Goal: Task Accomplishment & Management: Manage account settings

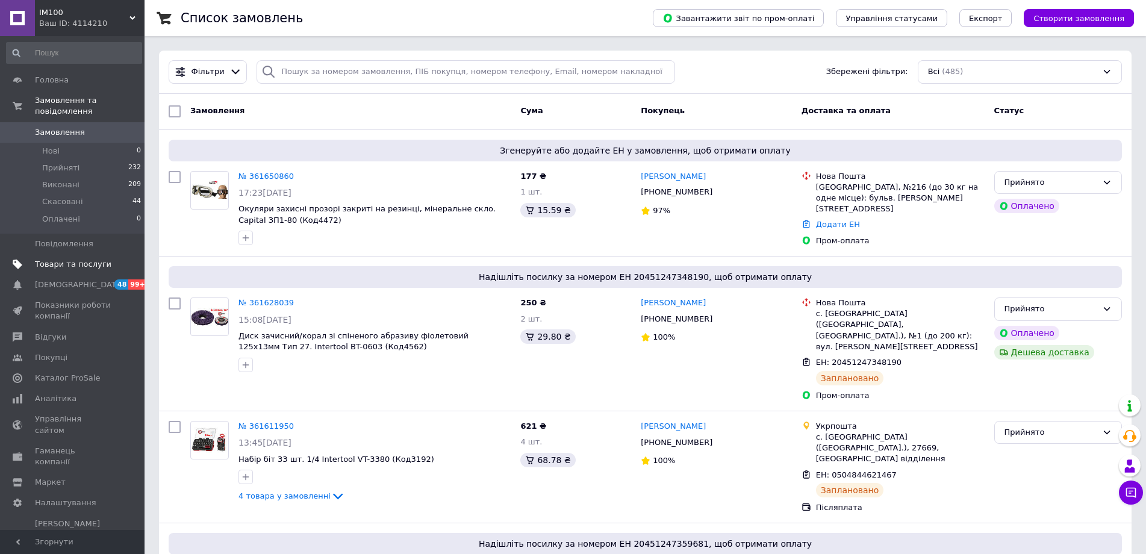
click at [45, 259] on span "Товари та послуги" at bounding box center [73, 264] width 77 height 11
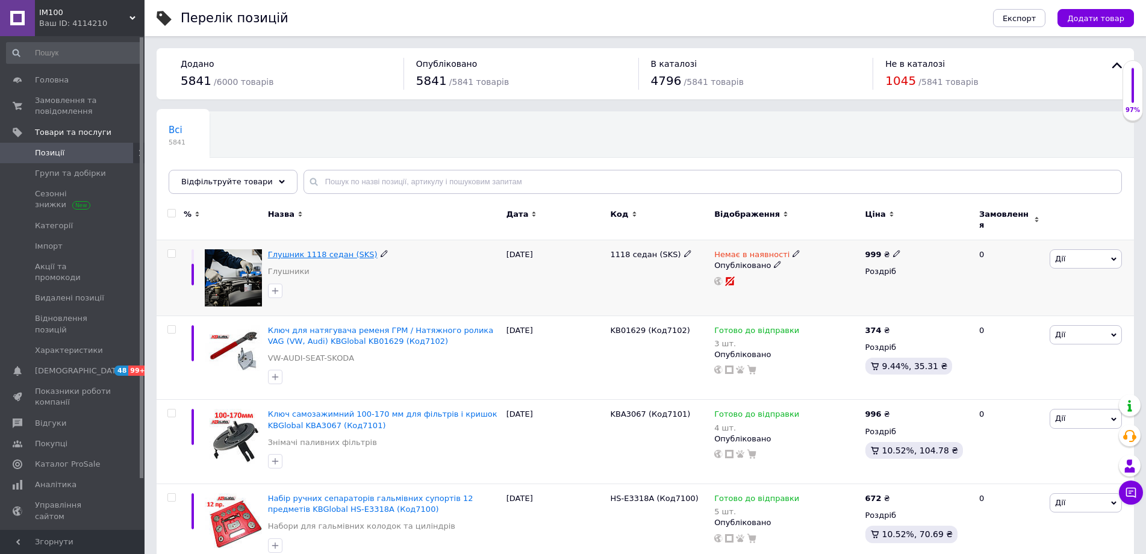
click at [336, 250] on span "Глушник 1118 седан (SKS)" at bounding box center [323, 254] width 110 height 9
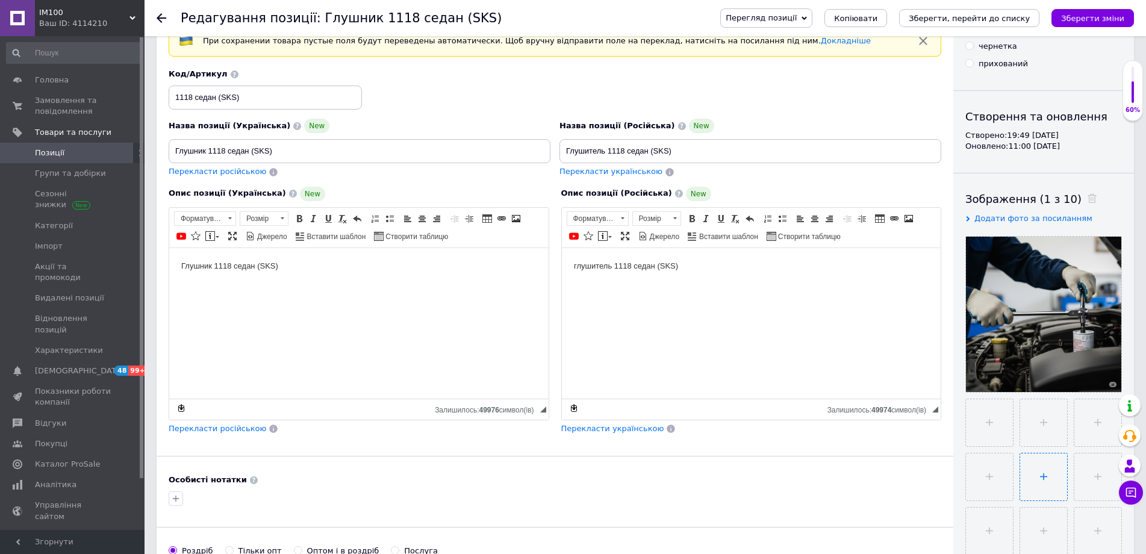
scroll to position [181, 0]
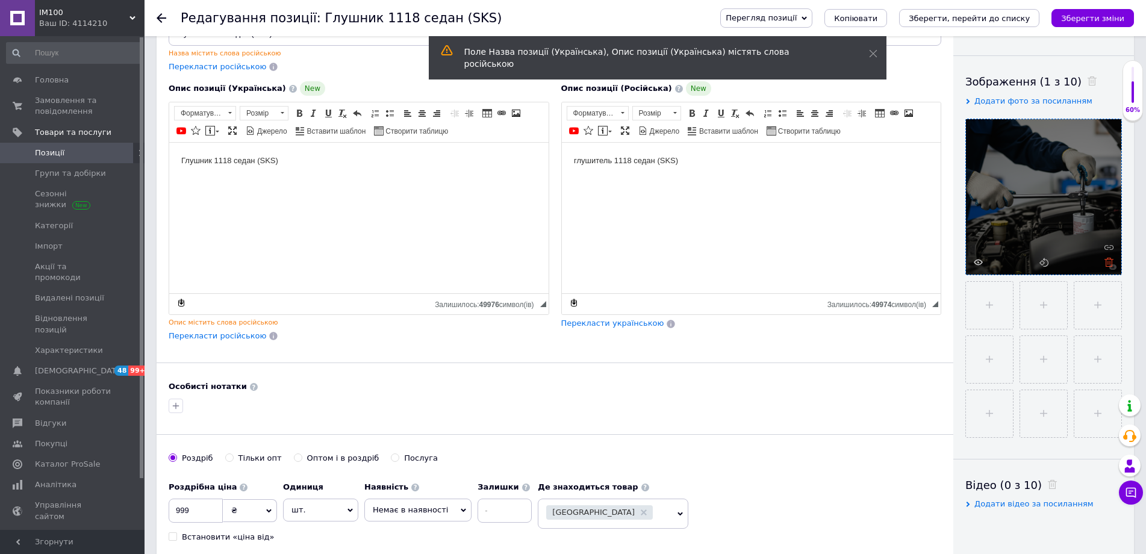
click at [1112, 261] on use at bounding box center [1109, 262] width 9 height 9
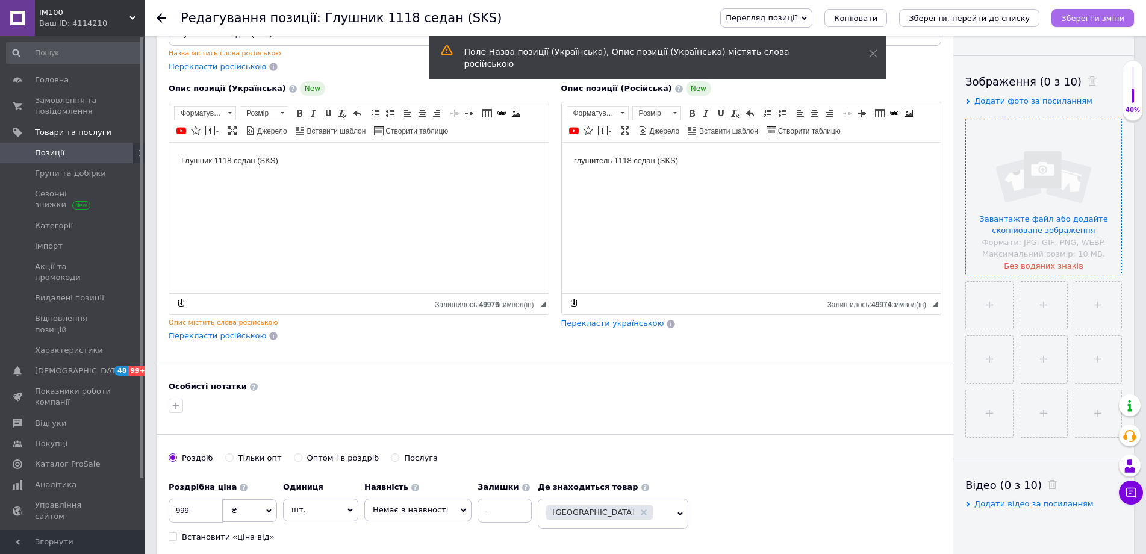
click at [1098, 14] on icon "Зберегти зміни" at bounding box center [1092, 18] width 63 height 9
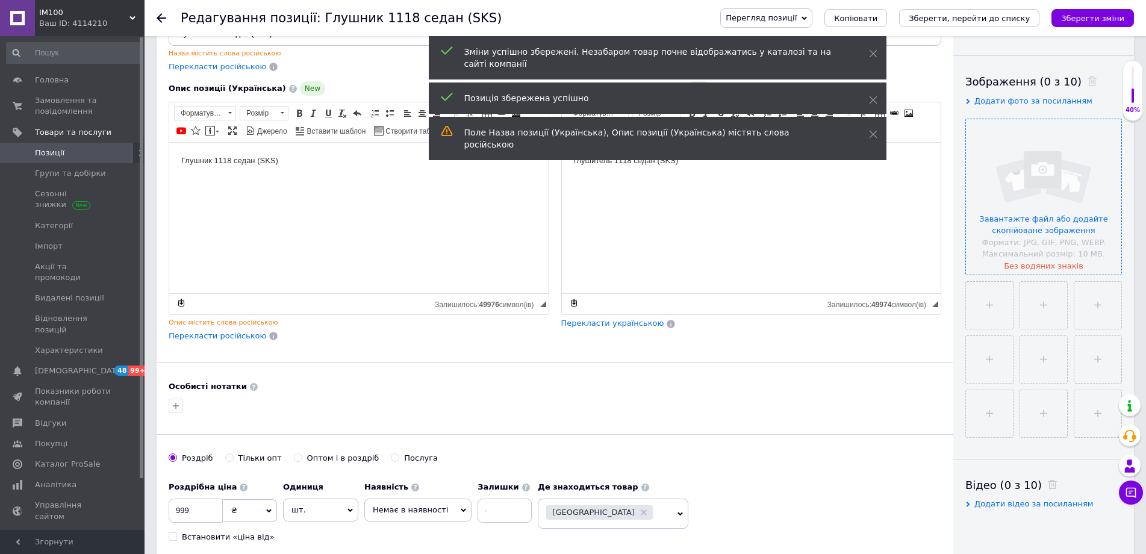
click at [50, 151] on span "Позиції" at bounding box center [50, 153] width 30 height 11
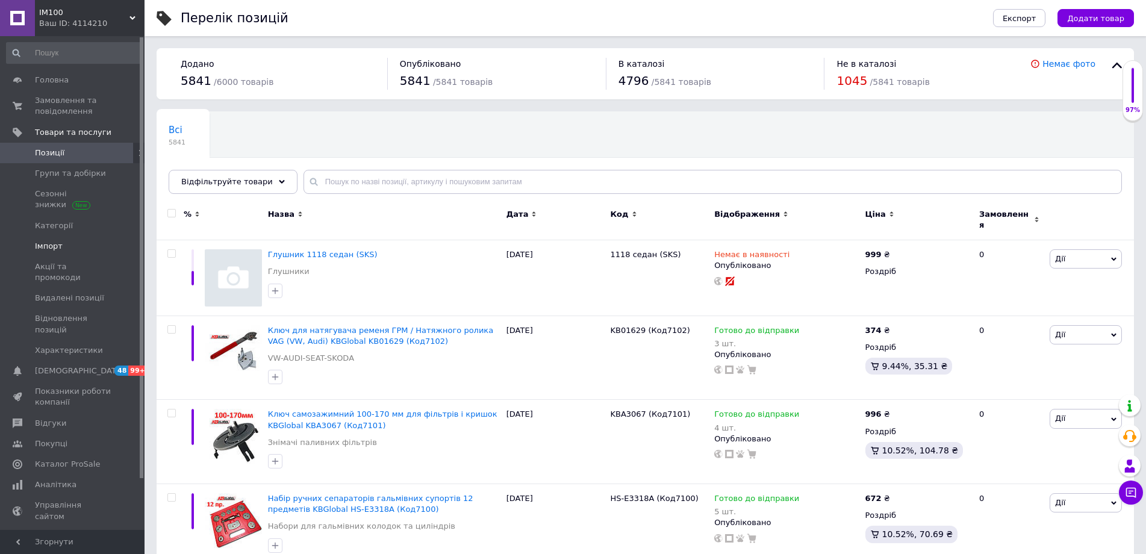
click at [49, 245] on span "Імпорт" at bounding box center [49, 246] width 28 height 11
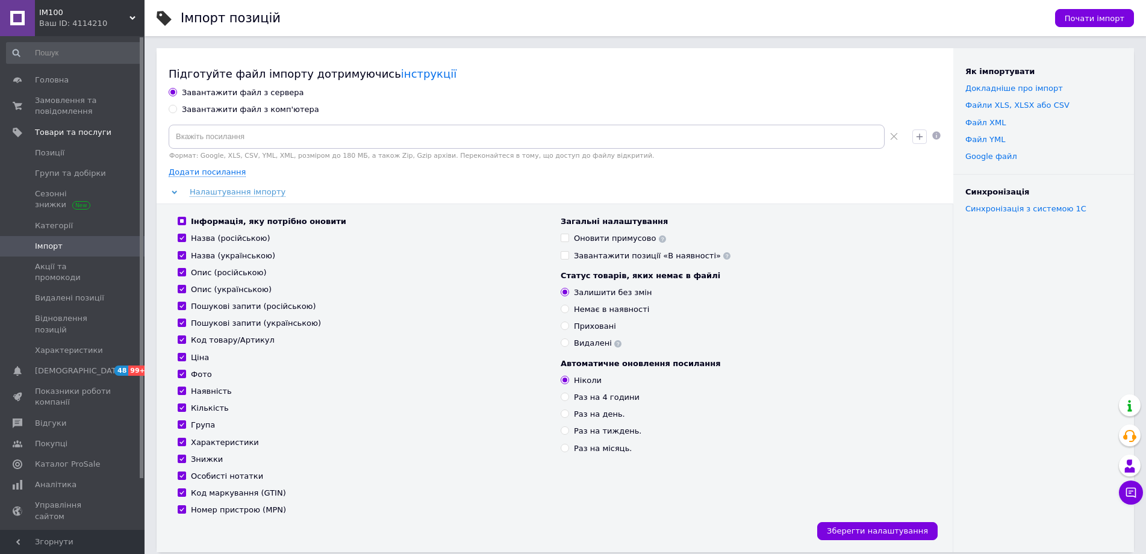
click at [194, 111] on div "Завантажити файл з комп'ютера" at bounding box center [250, 109] width 137 height 11
click at [177, 111] on input "Завантажити файл з комп'ютера" at bounding box center [173, 109] width 8 height 8
radio input "true"
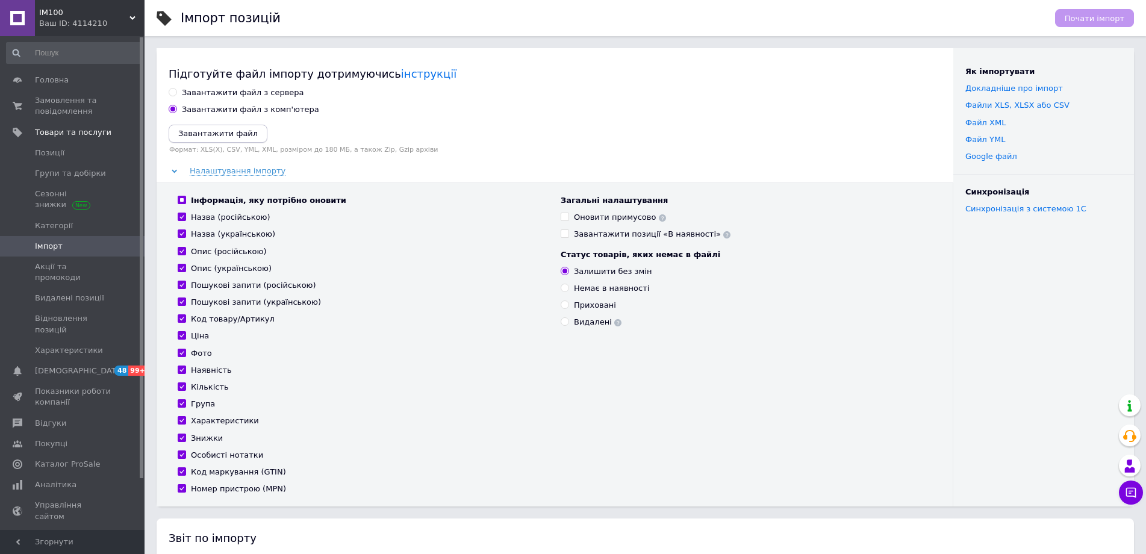
click at [198, 135] on icon "Завантажити файл" at bounding box center [218, 133] width 80 height 9
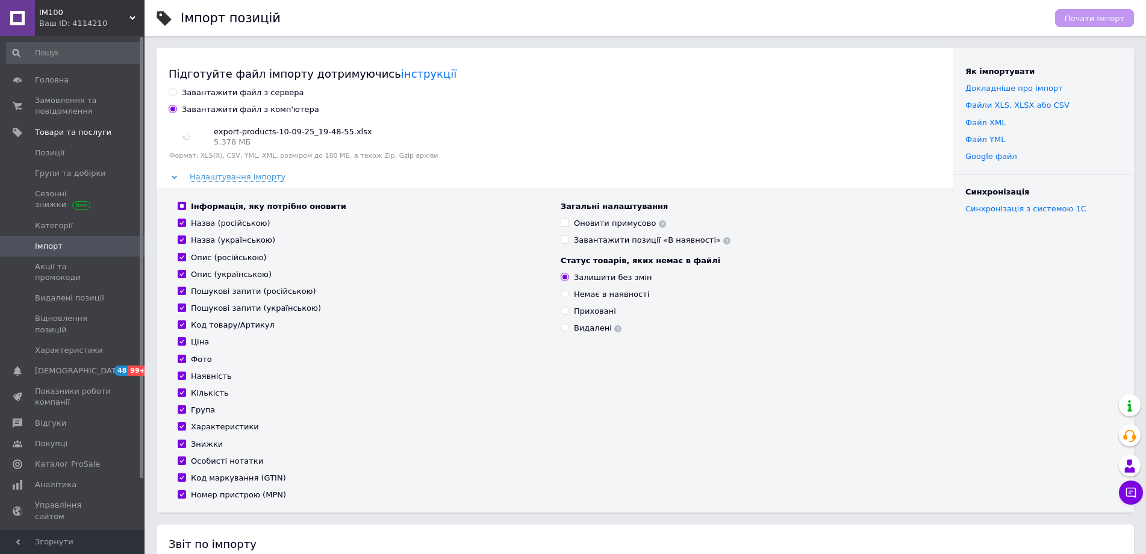
click at [180, 207] on input "Інформація, яку потрібно оновити" at bounding box center [182, 206] width 8 height 8
checkbox input "false"
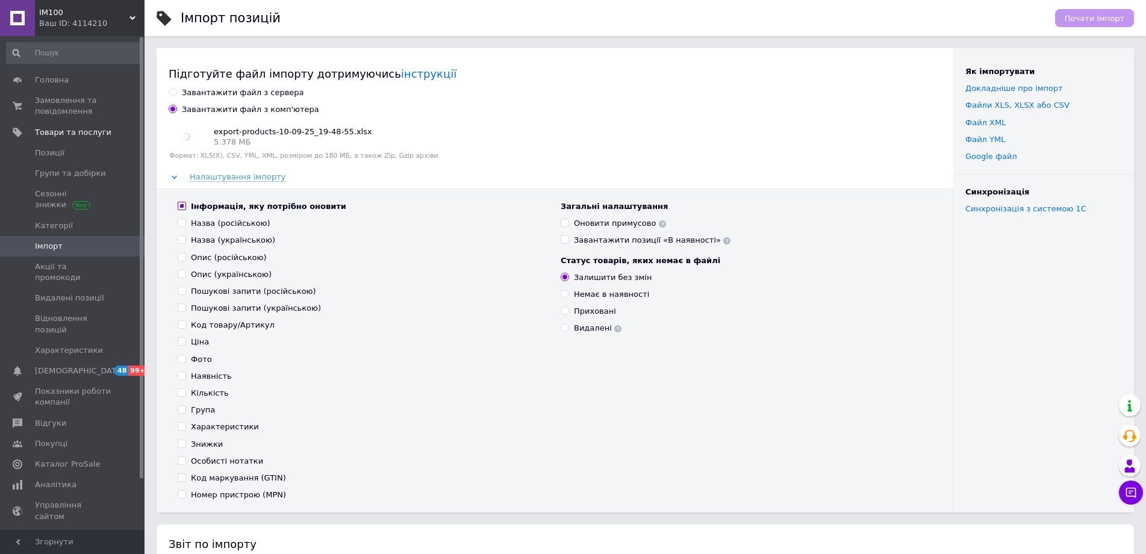
checkbox input "false"
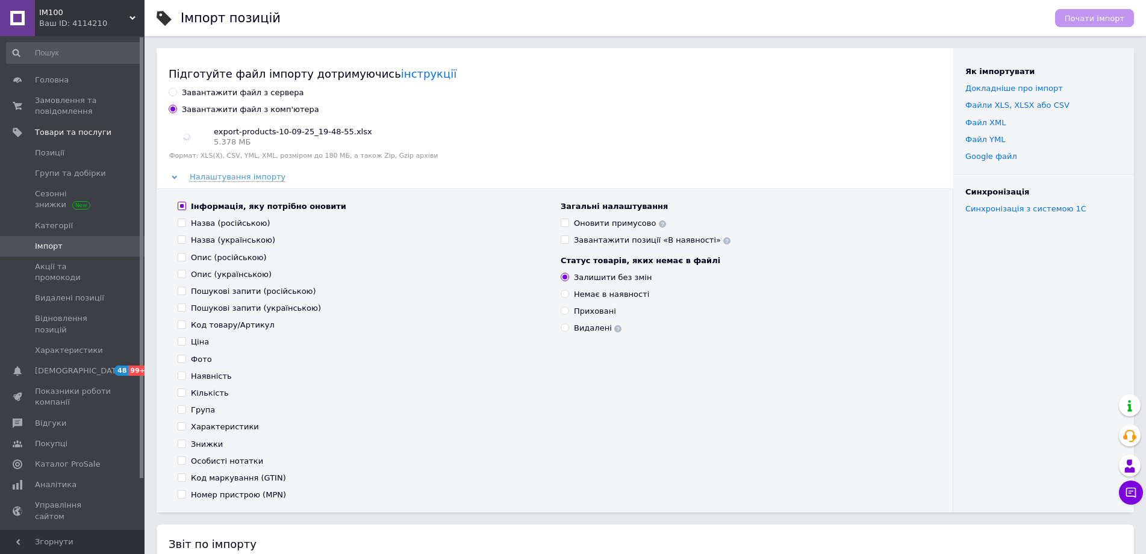
checkbox input "false"
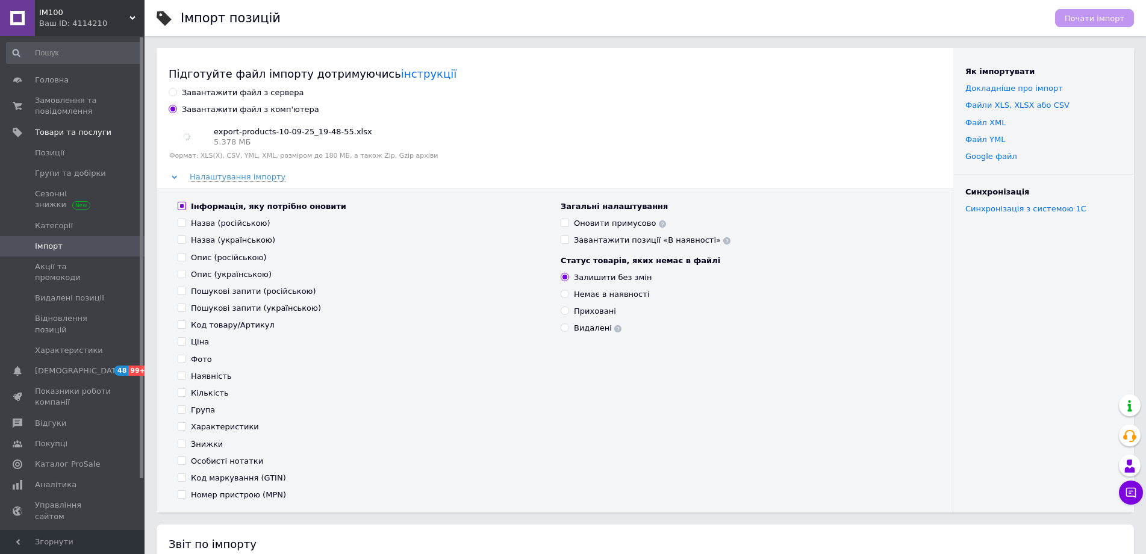
checkbox input "false"
click at [181, 376] on input "Наявність" at bounding box center [182, 376] width 8 height 8
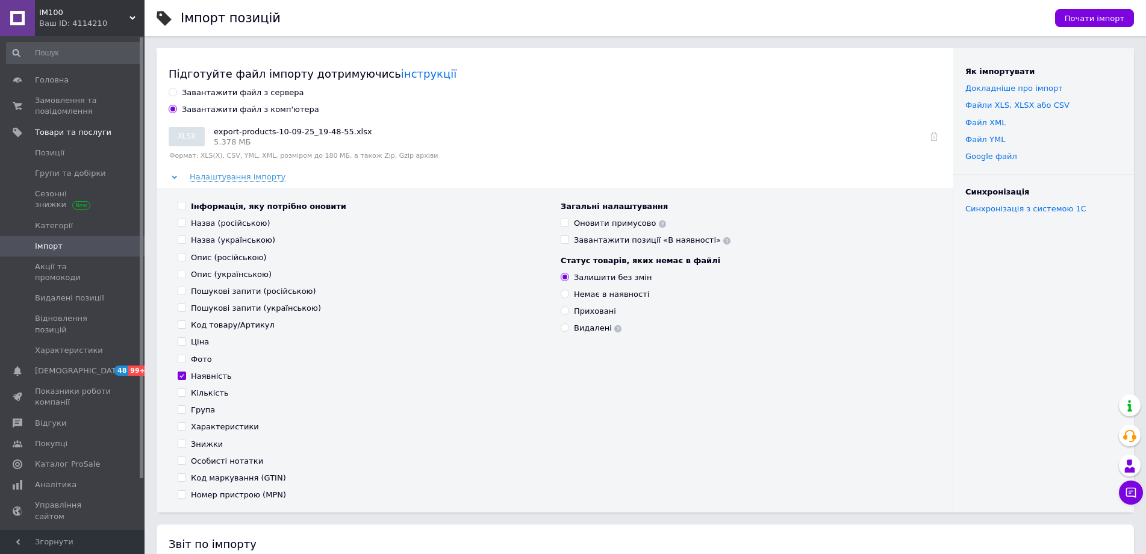
checkbox input "true"
click at [180, 393] on input "Кількість" at bounding box center [182, 393] width 8 height 8
checkbox input "true"
click at [1094, 19] on span "Почати імпорт" at bounding box center [1095, 18] width 60 height 9
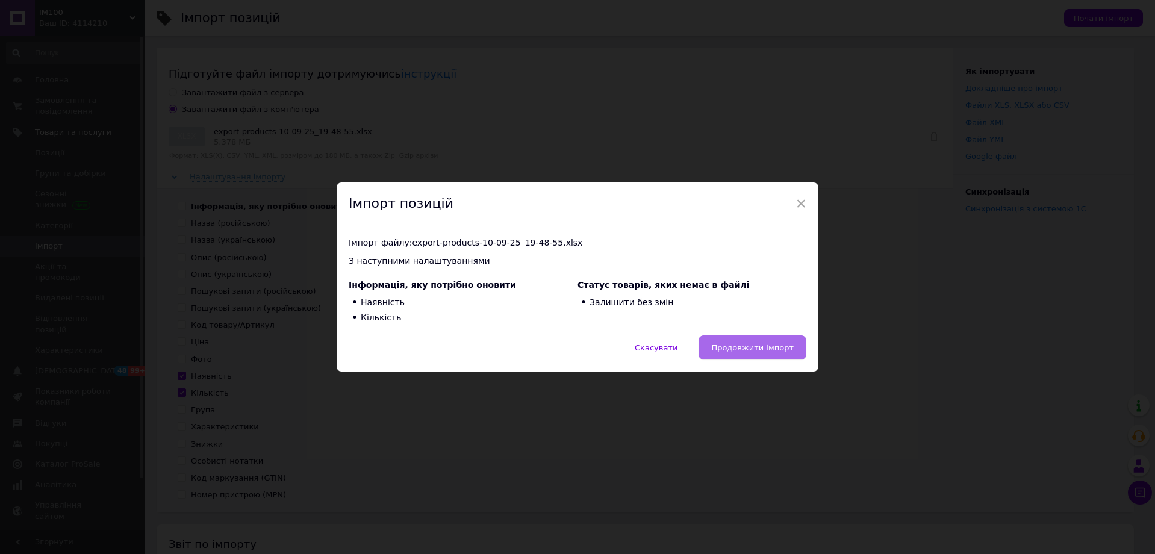
click at [758, 345] on span "Продовжити імпорт" at bounding box center [752, 347] width 83 height 9
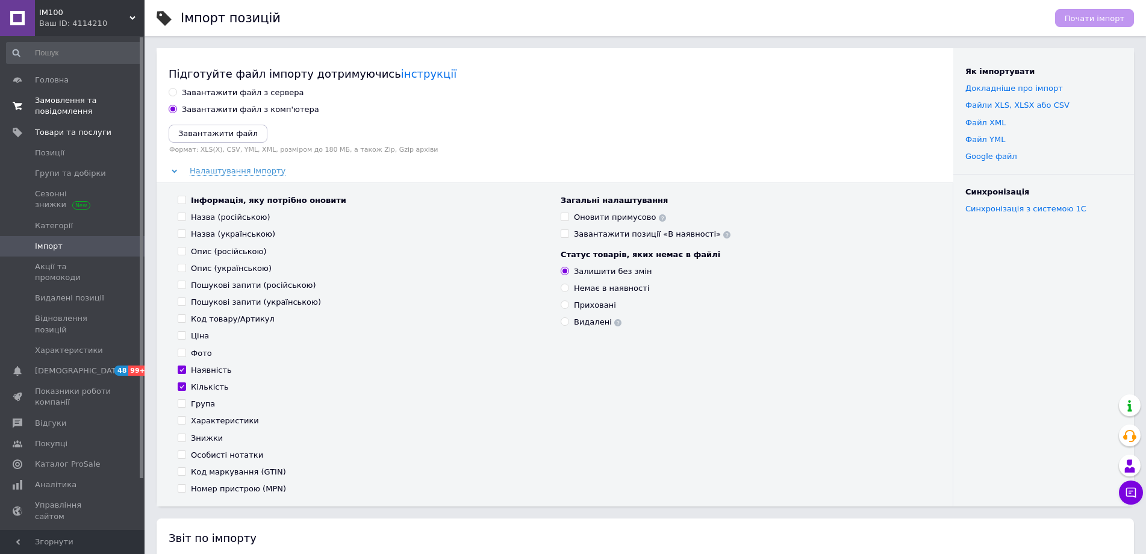
click at [52, 113] on span "Замовлення та повідомлення" at bounding box center [73, 106] width 77 height 22
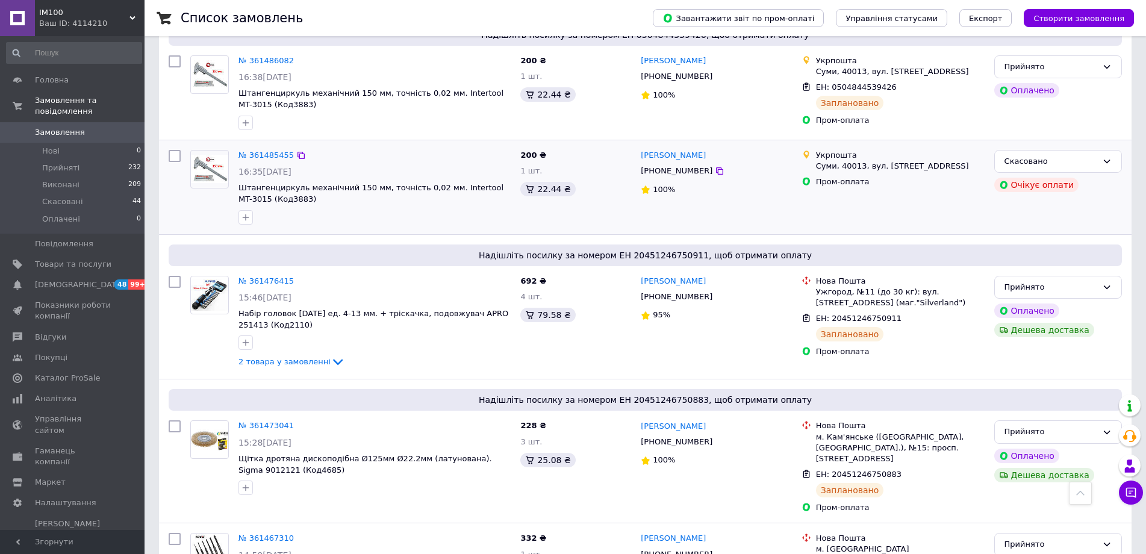
scroll to position [1988, 0]
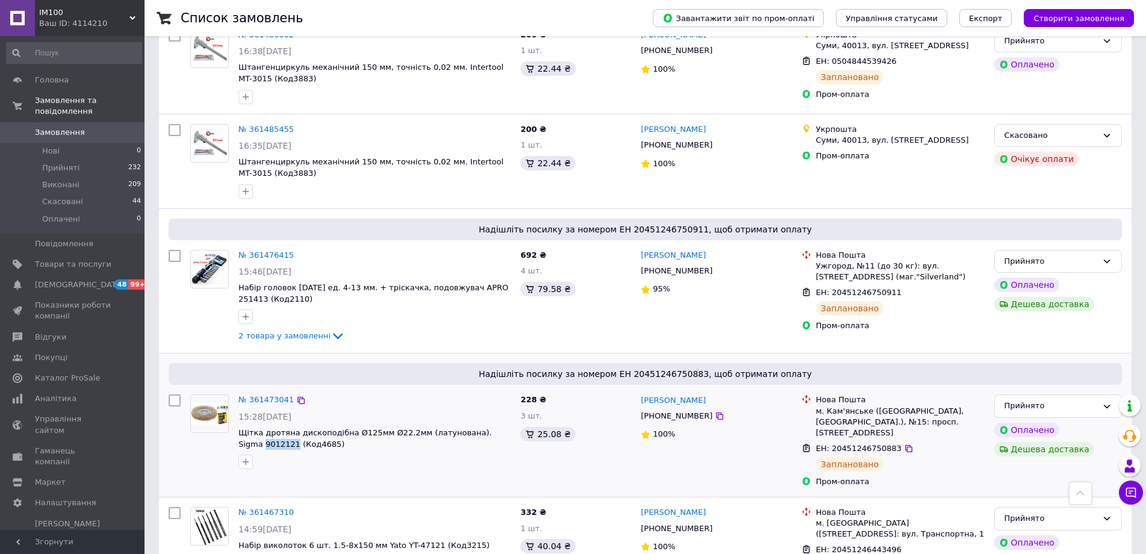
drag, startPoint x: 268, startPoint y: 334, endPoint x: 237, endPoint y: 333, distance: 31.3
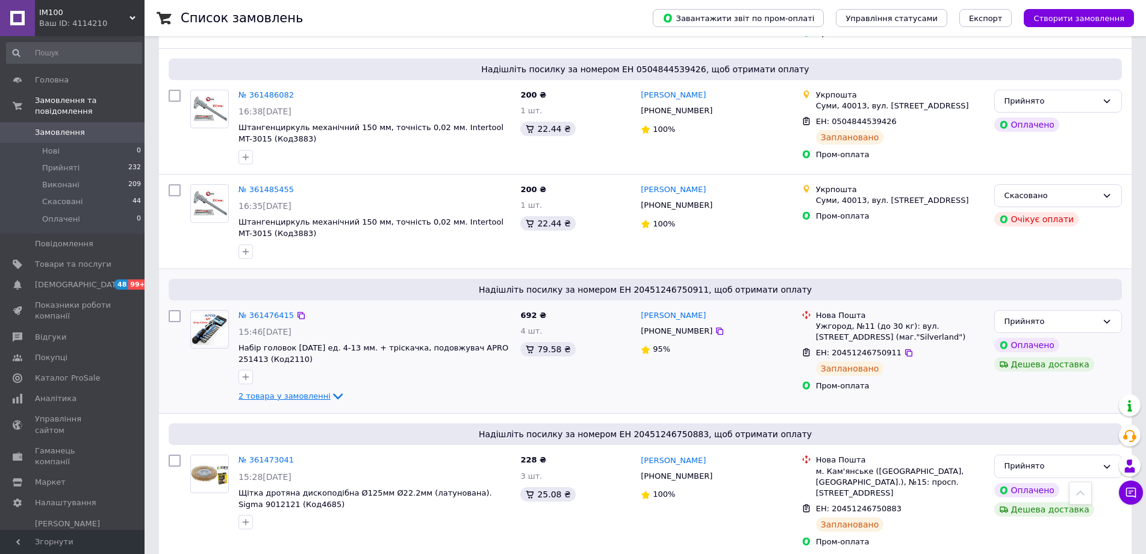
click at [331, 389] on icon at bounding box center [338, 396] width 14 height 14
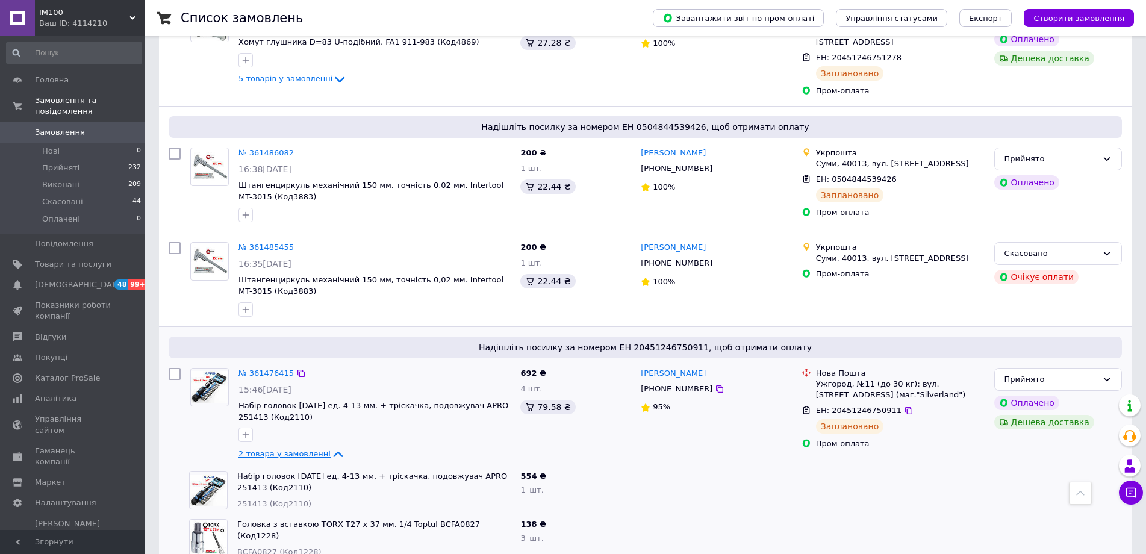
scroll to position [1988, 0]
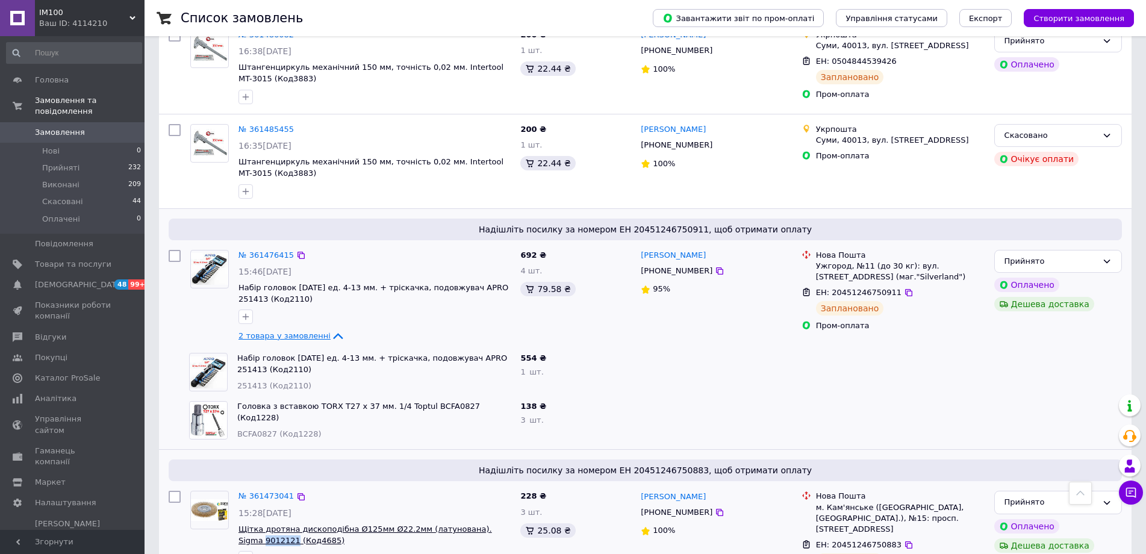
drag, startPoint x: 267, startPoint y: 430, endPoint x: 240, endPoint y: 433, distance: 26.7
copy span "9012121"
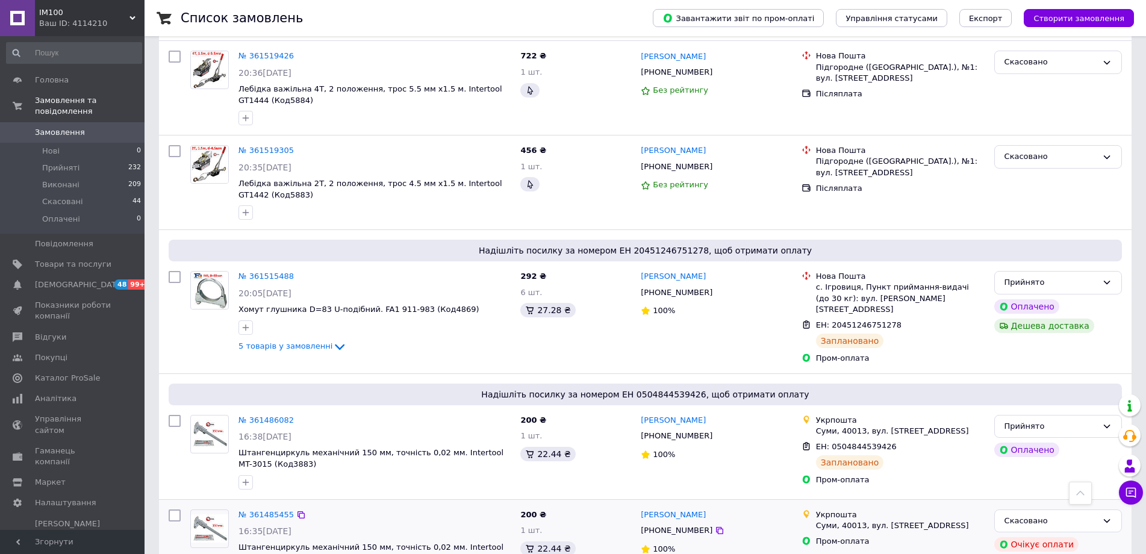
scroll to position [1566, 0]
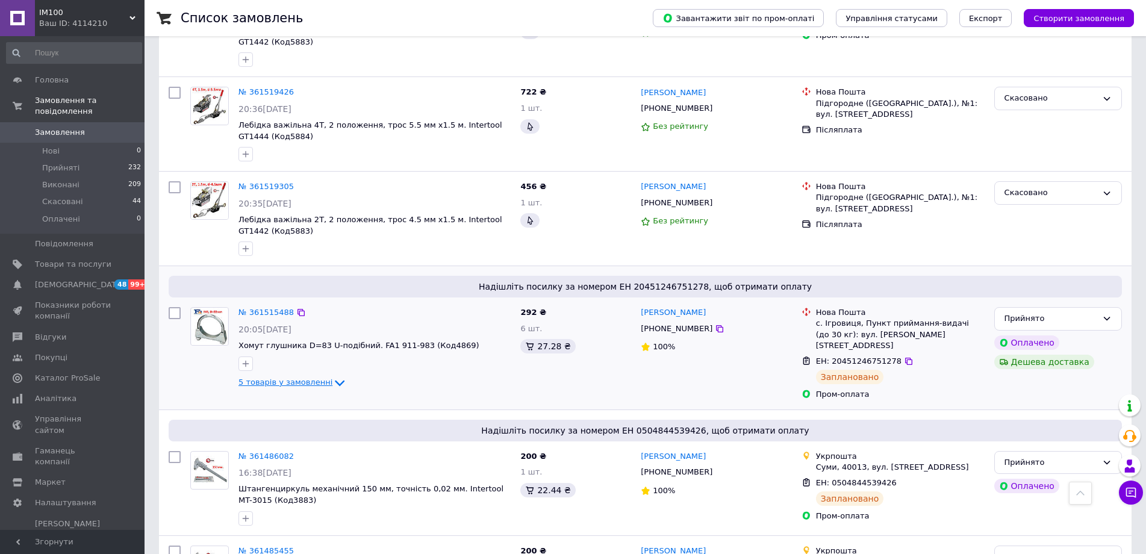
click at [333, 376] on icon at bounding box center [340, 383] width 14 height 14
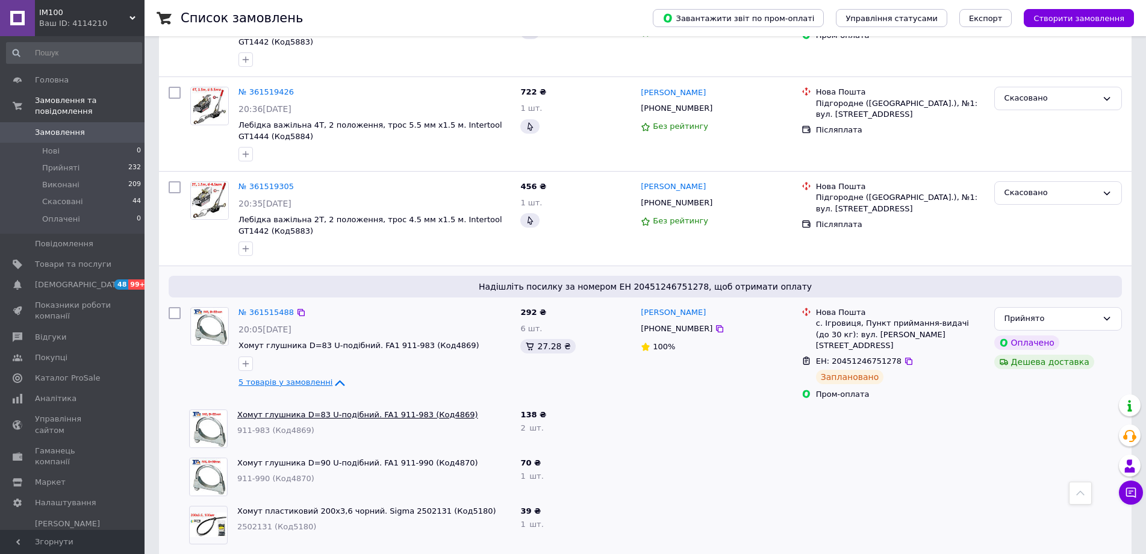
scroll to position [1626, 0]
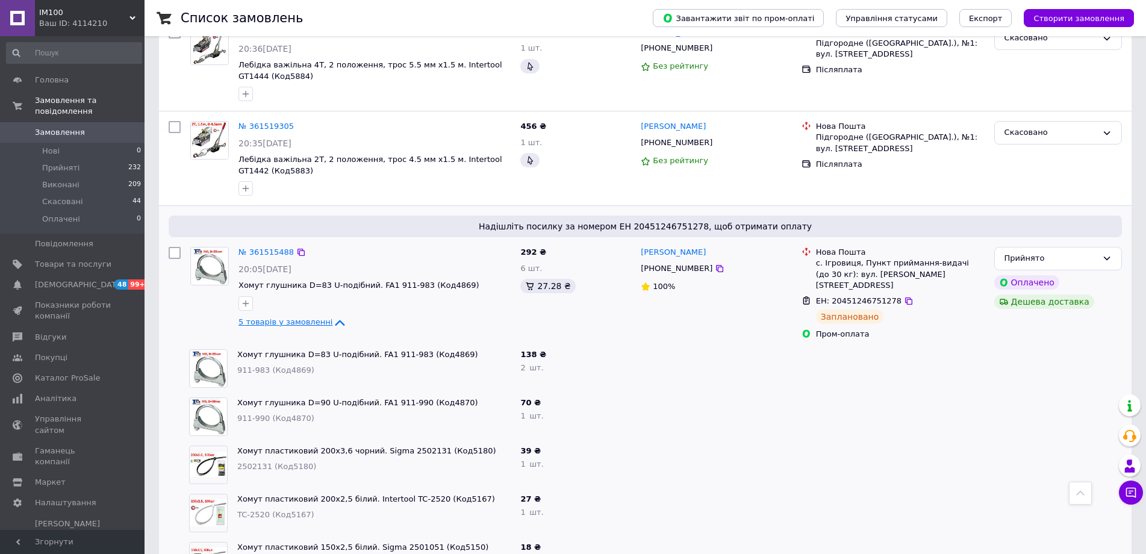
click at [333, 316] on icon at bounding box center [340, 323] width 14 height 14
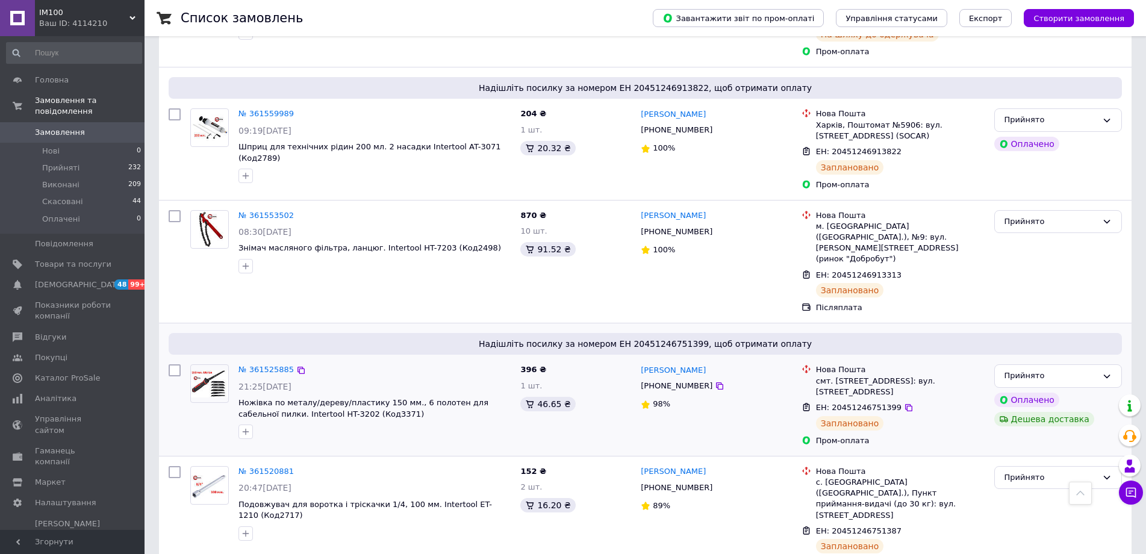
scroll to position [964, 0]
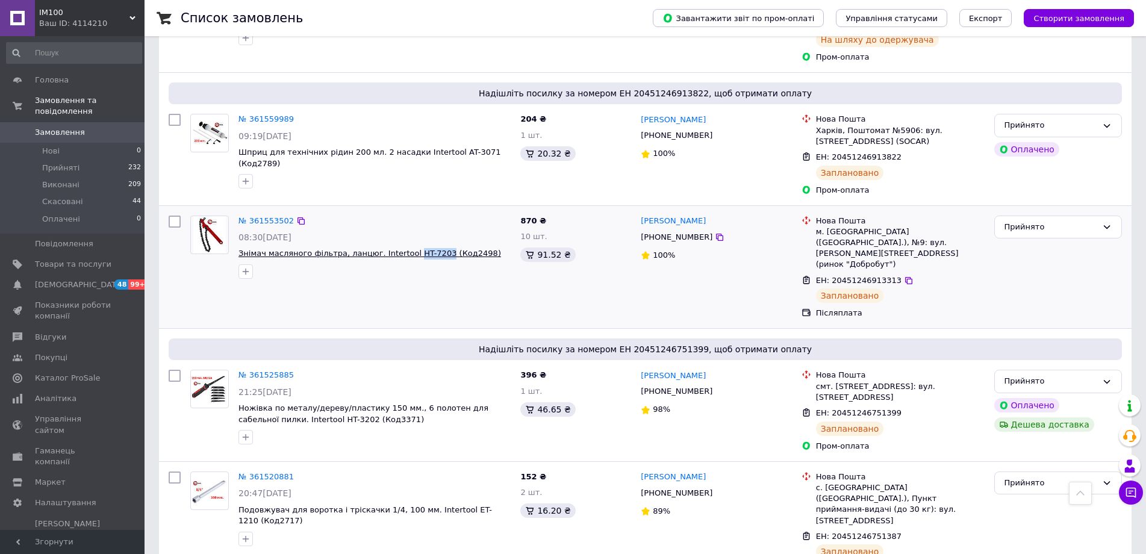
drag, startPoint x: 428, startPoint y: 198, endPoint x: 399, endPoint y: 200, distance: 28.4
copy span "HT-7203"
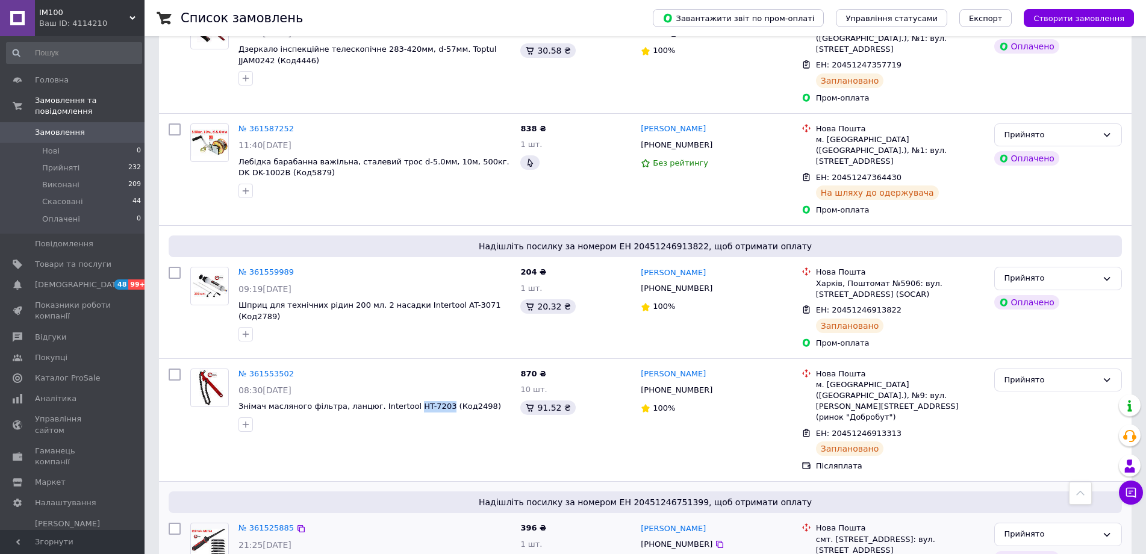
scroll to position [783, 0]
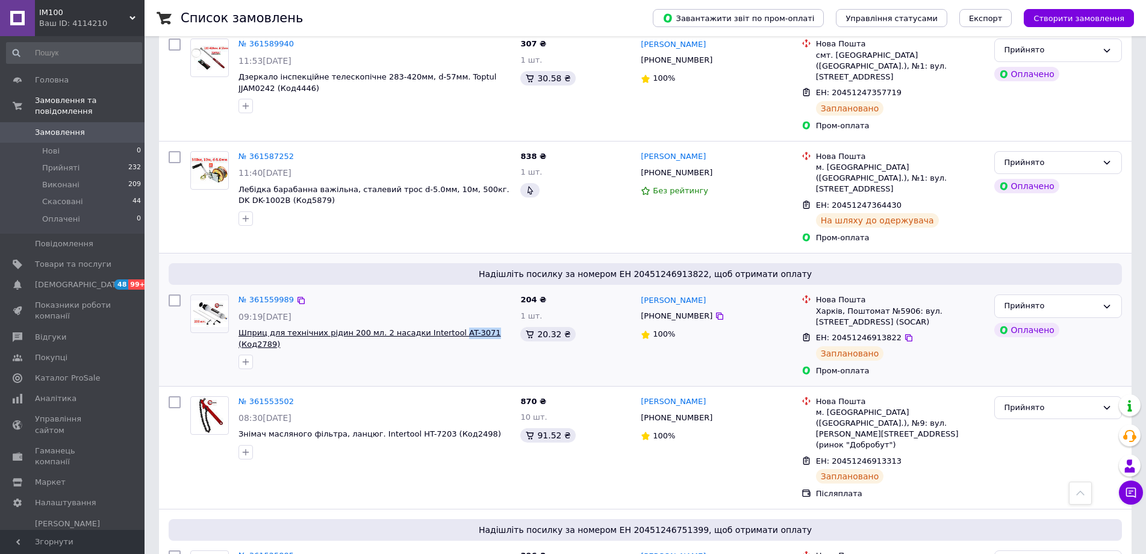
drag, startPoint x: 465, startPoint y: 280, endPoint x: 439, endPoint y: 282, distance: 26.0
copy span "AT-3071"
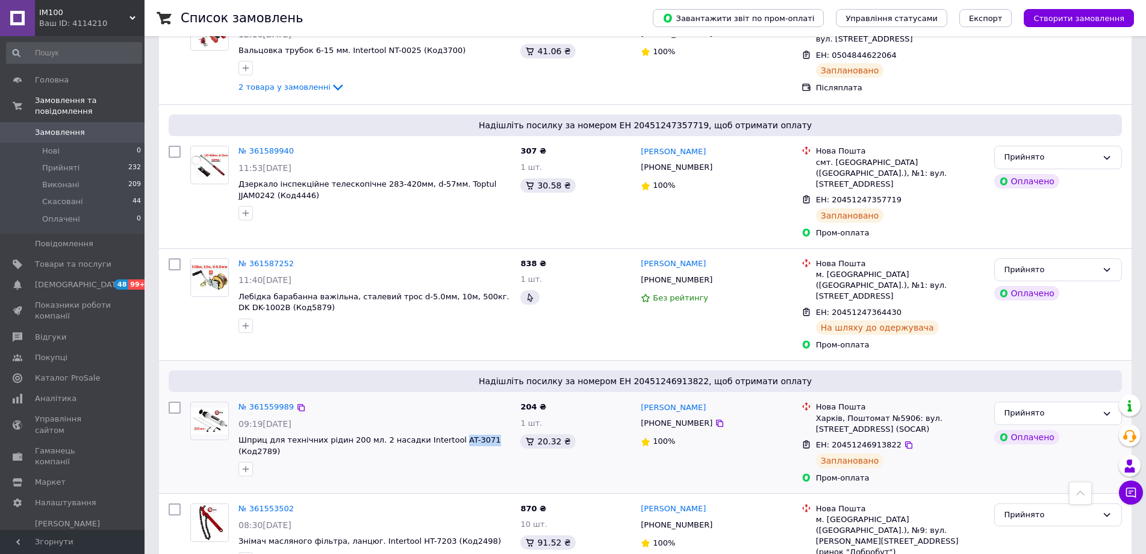
scroll to position [663, 0]
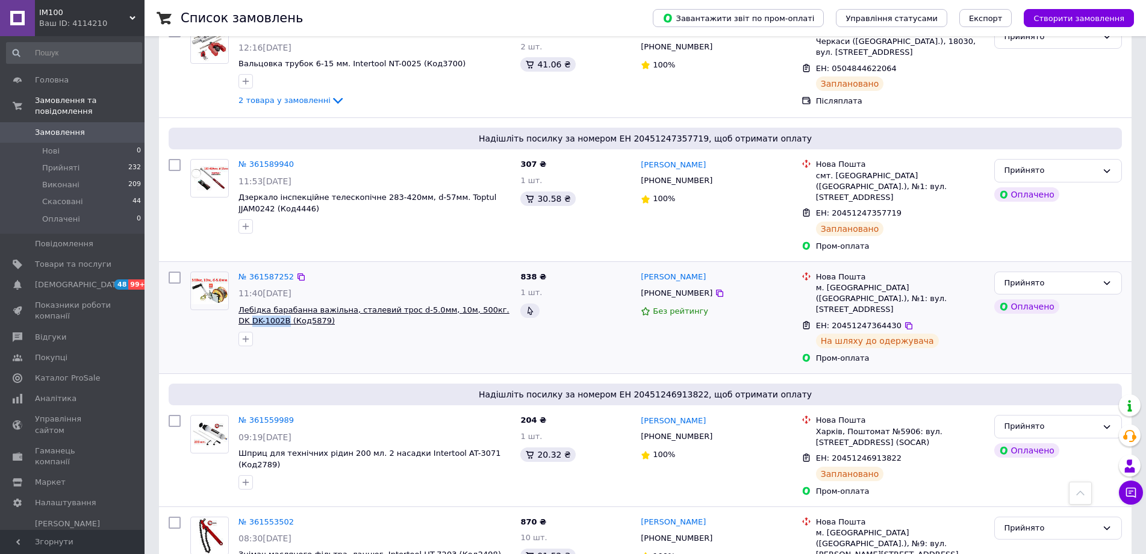
drag, startPoint x: 258, startPoint y: 278, endPoint x: 486, endPoint y: 261, distance: 228.3
copy span "DK-1002B"
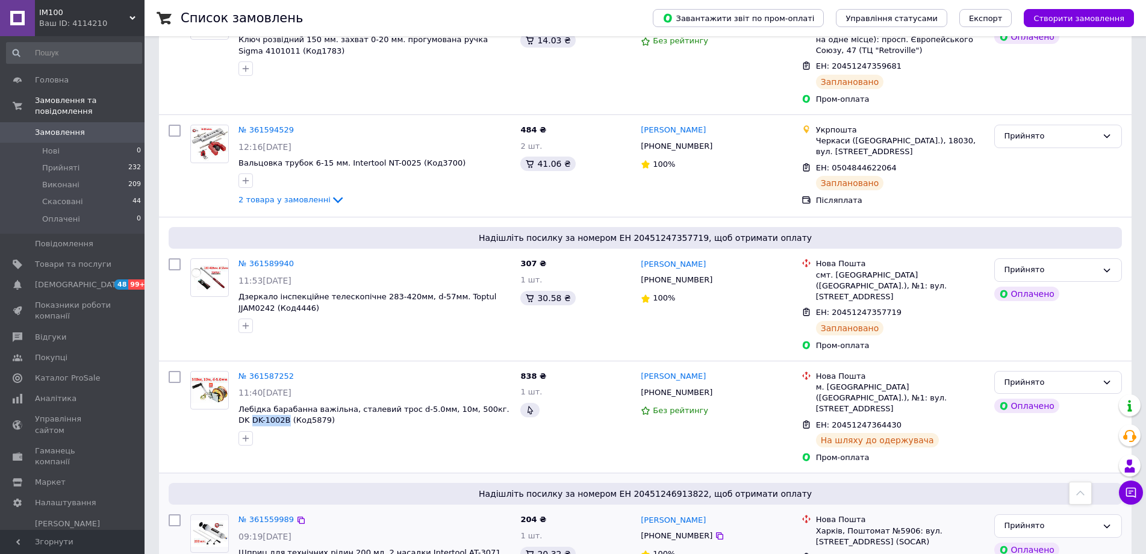
scroll to position [542, 0]
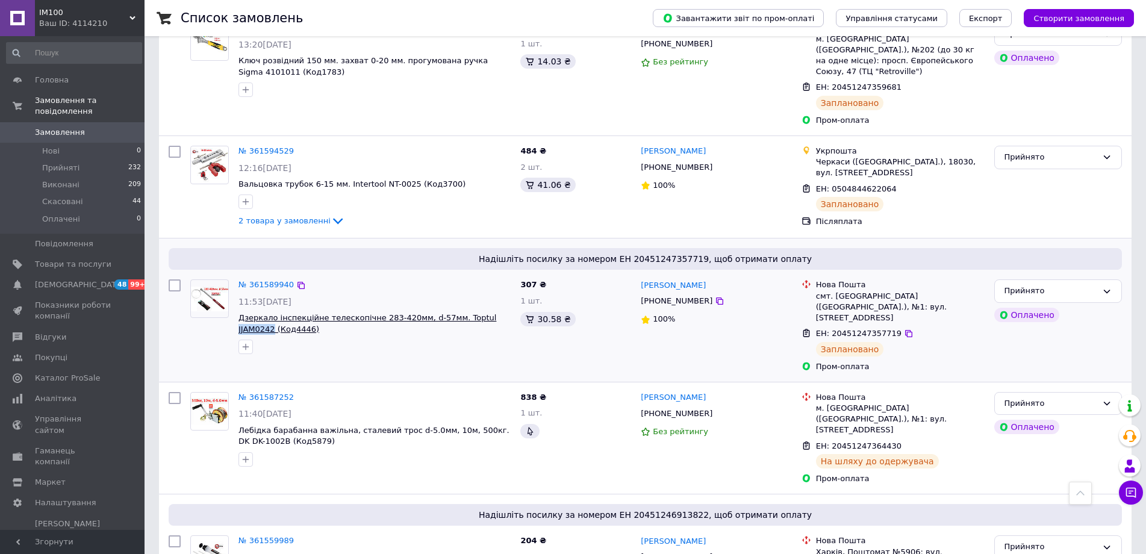
drag, startPoint x: 500, startPoint y: 284, endPoint x: 467, endPoint y: 287, distance: 33.2
copy span "JJAM0242"
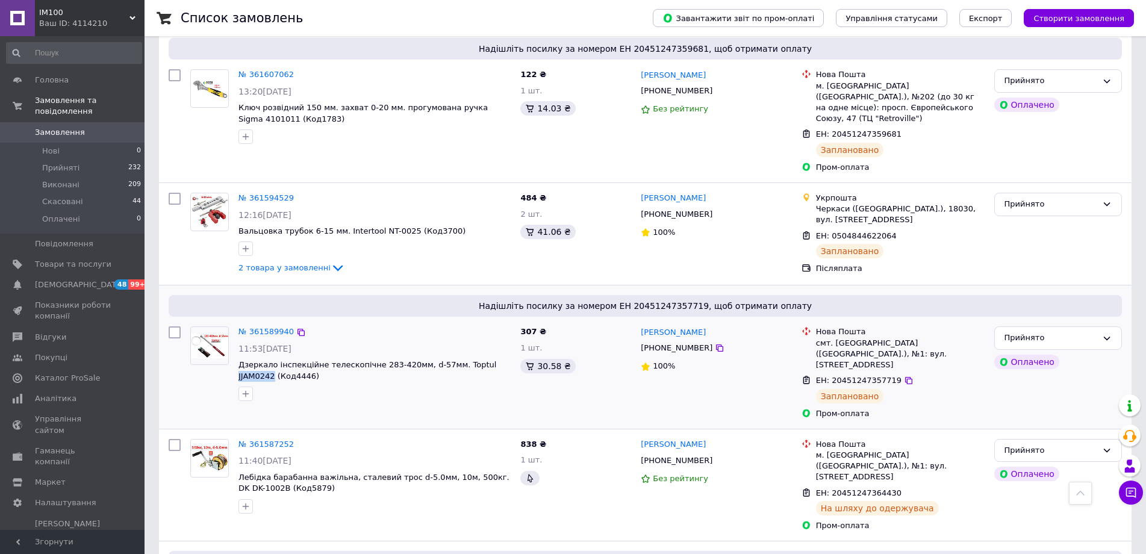
scroll to position [482, 0]
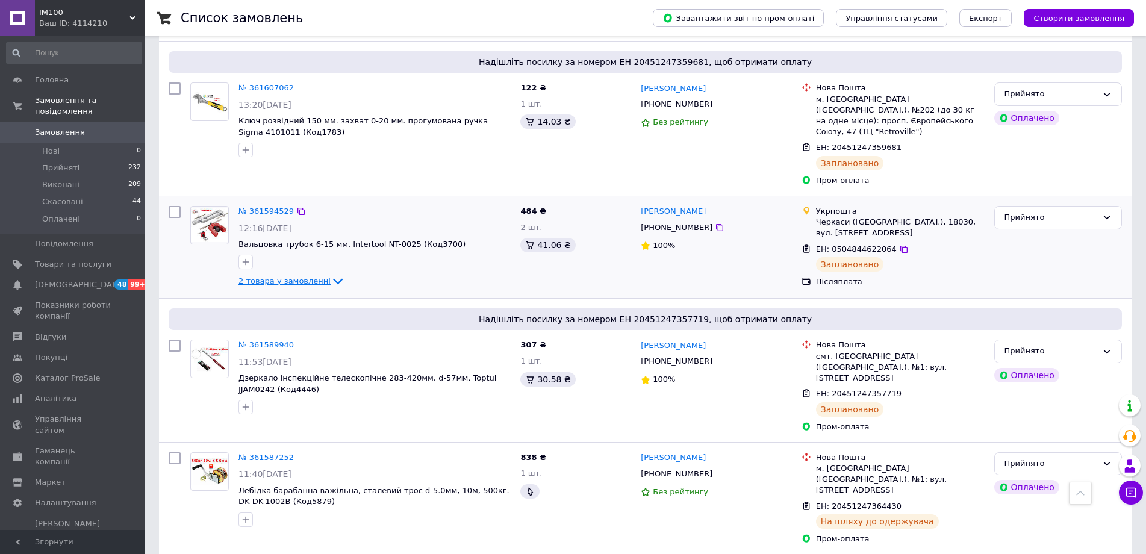
click at [331, 274] on icon at bounding box center [338, 281] width 14 height 14
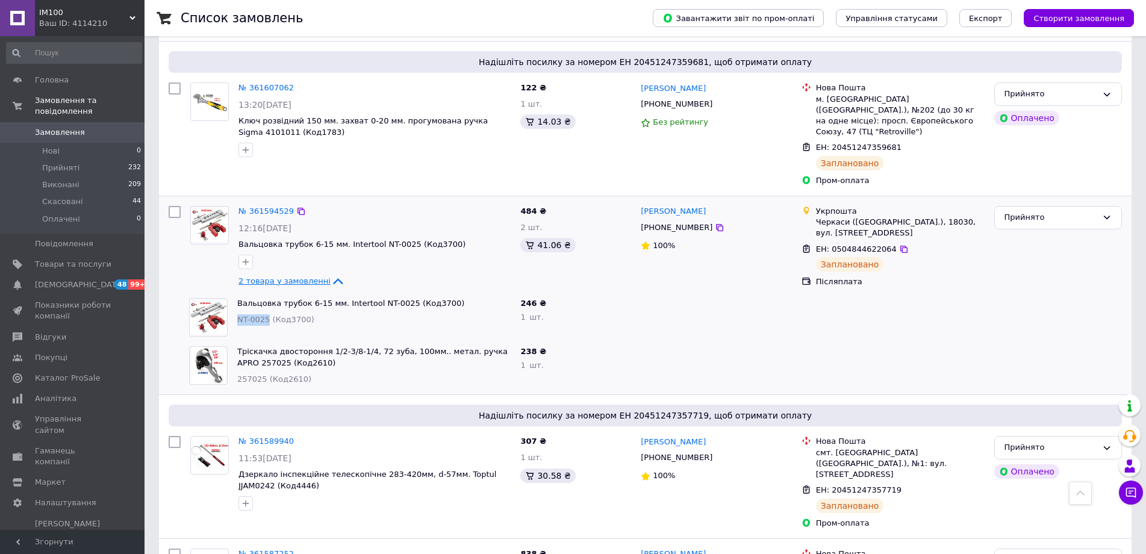
drag, startPoint x: 266, startPoint y: 289, endPoint x: 238, endPoint y: 288, distance: 28.3
click at [238, 315] on span "NT-0025 (Код3700)" at bounding box center [275, 319] width 77 height 9
copy span "NT-0025"
drag, startPoint x: 261, startPoint y: 346, endPoint x: 236, endPoint y: 345, distance: 25.3
click at [236, 345] on div "Тріскачка двостороння 1/2-3/8-1/4, 72 зуба, 100мм.. метал. ручка APRO 257025 (К…" at bounding box center [374, 366] width 283 height 48
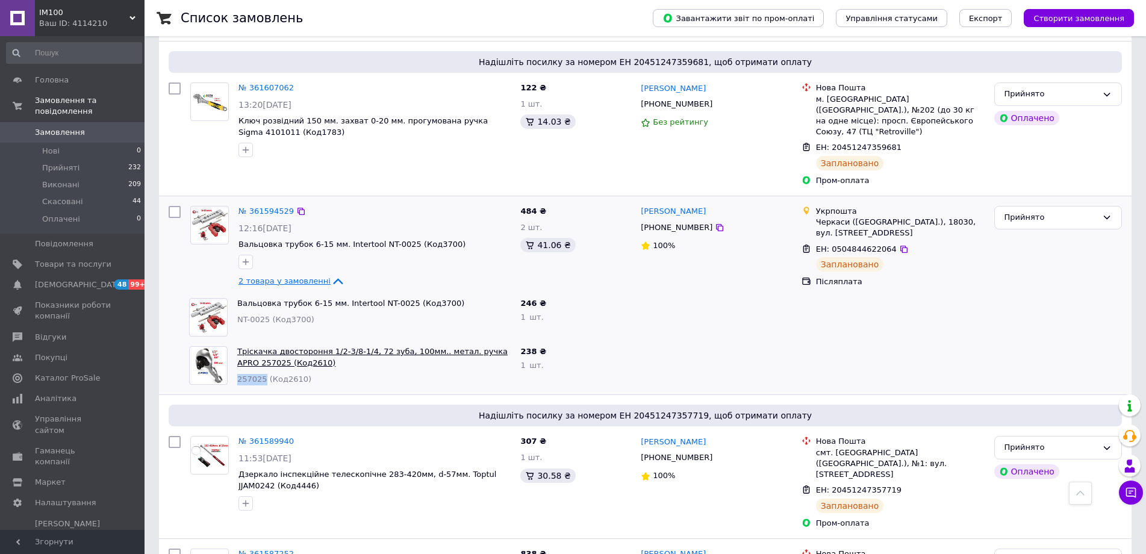
copy span "257025"
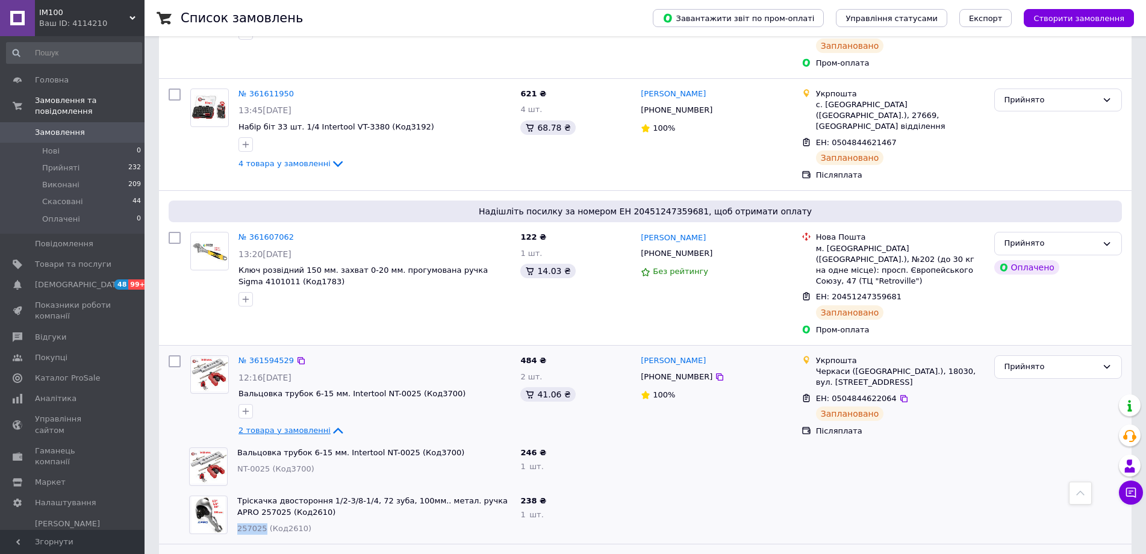
scroll to position [301, 0]
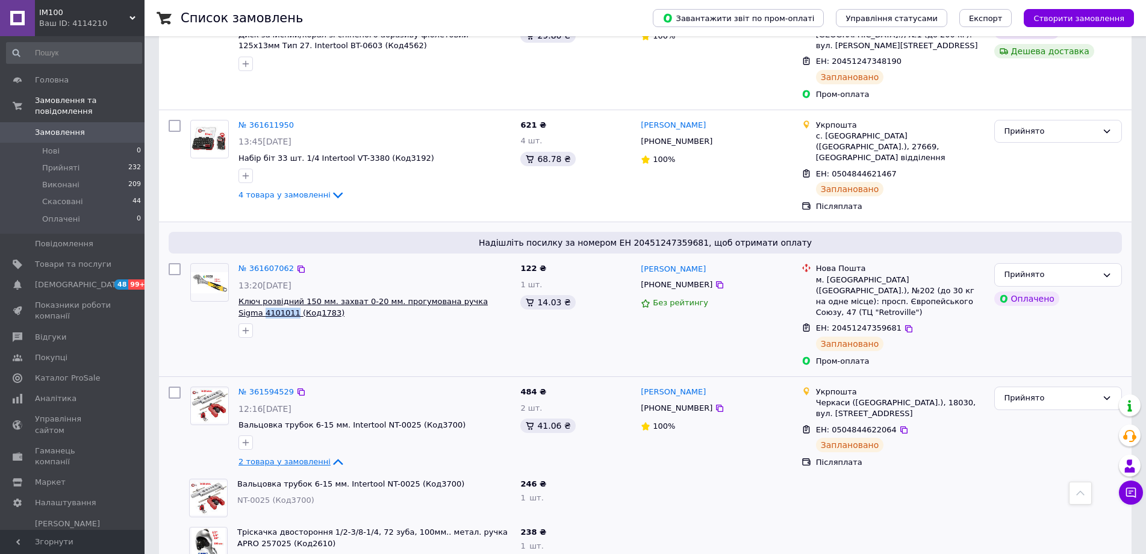
drag, startPoint x: 269, startPoint y: 290, endPoint x: 239, endPoint y: 294, distance: 30.4
copy span "4101011"
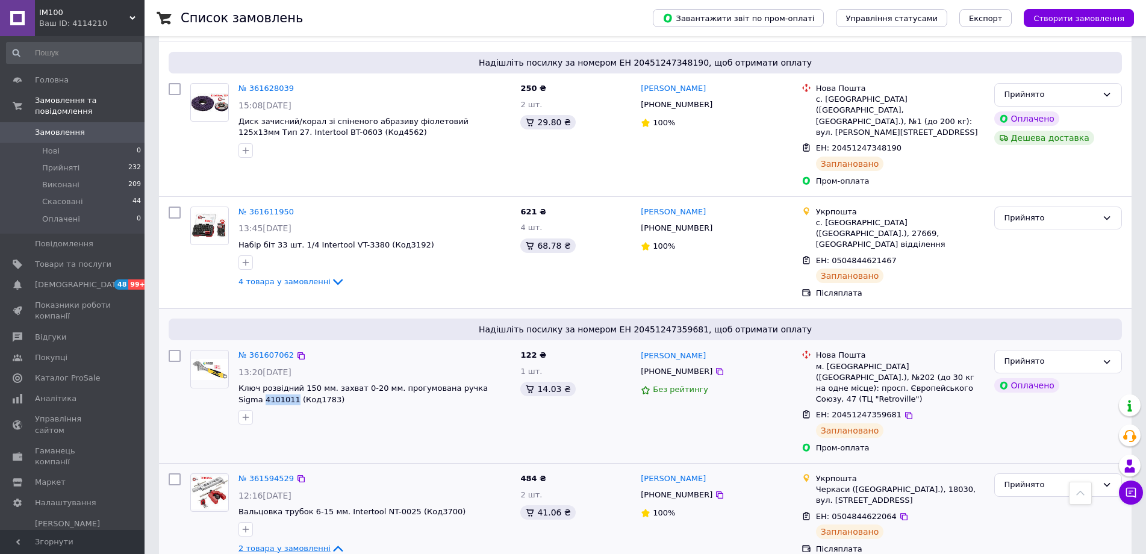
scroll to position [181, 0]
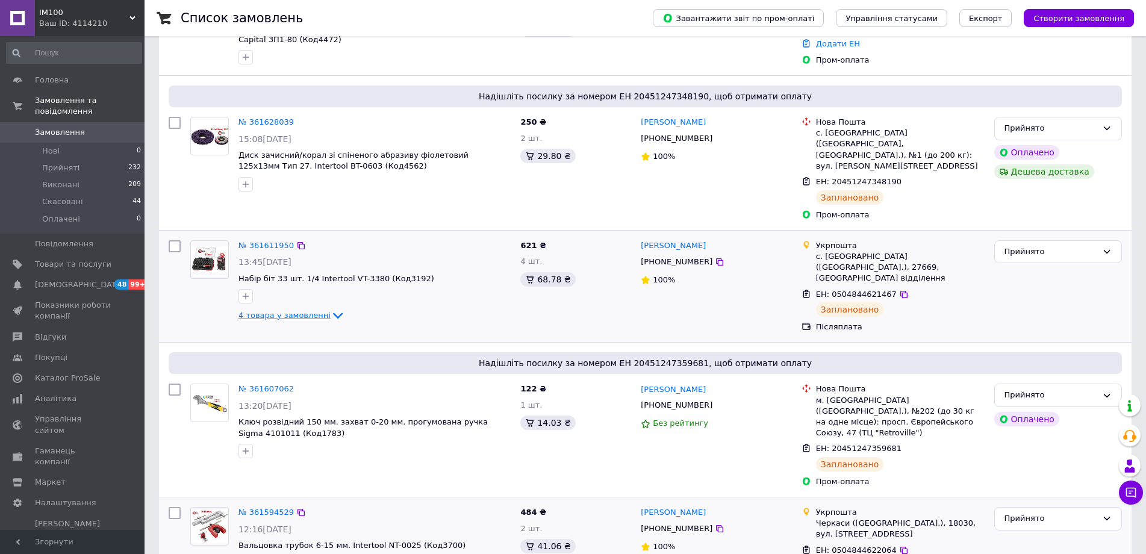
click at [331, 308] on icon at bounding box center [338, 315] width 14 height 14
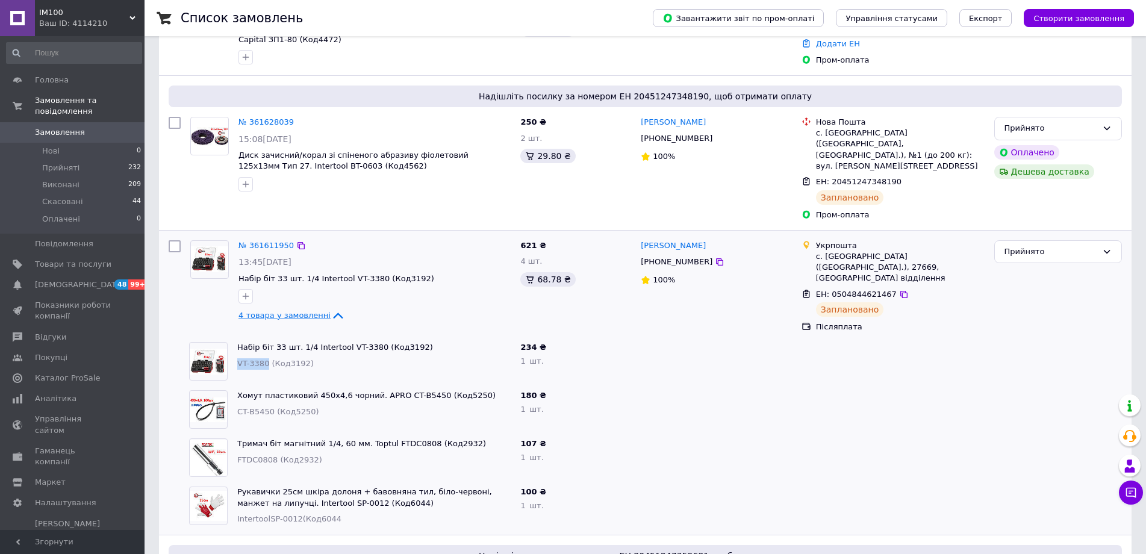
drag, startPoint x: 265, startPoint y: 342, endPoint x: 238, endPoint y: 342, distance: 27.1
click at [238, 359] on span "VT-3380 (Код3192)" at bounding box center [275, 363] width 77 height 9
copy span "VT-3380"
drag, startPoint x: 269, startPoint y: 390, endPoint x: 239, endPoint y: 394, distance: 31.0
click at [239, 407] on span "CT-B5450 (Код5250)" at bounding box center [278, 411] width 82 height 9
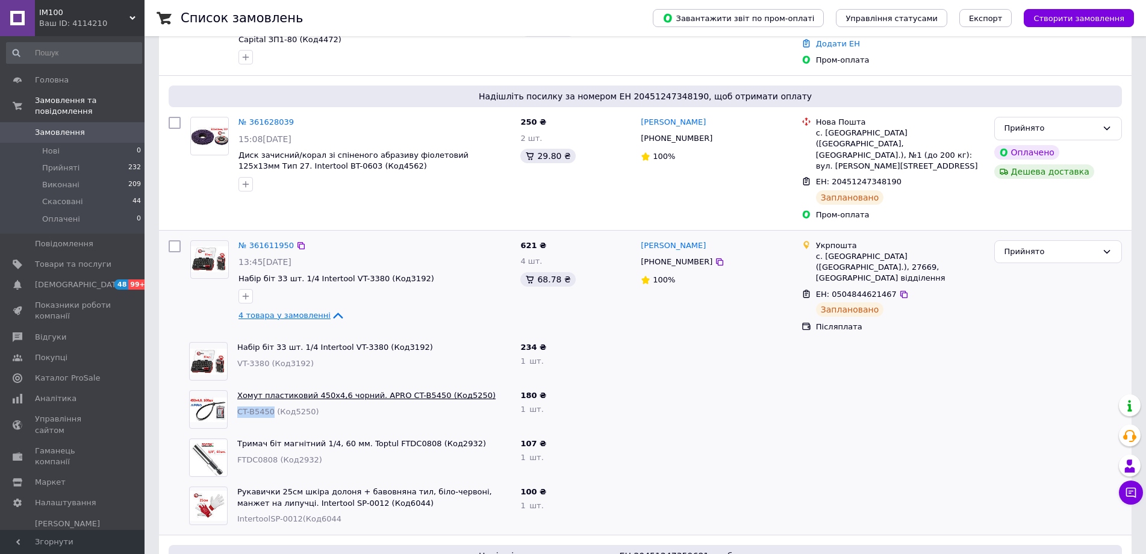
copy span "CT-B5450"
drag, startPoint x: 272, startPoint y: 437, endPoint x: 234, endPoint y: 438, distance: 37.4
click at [234, 438] on div "Тримач біт магнітний 1/4, 60 мм. Toptul FTDC0808 (Код2932) FTDC0808 (Код2932)" at bounding box center [374, 458] width 283 height 48
drag, startPoint x: 294, startPoint y: 495, endPoint x: 267, endPoint y: 495, distance: 27.1
click at [267, 514] on span "IntertoolSP-0012(Код6044" at bounding box center [289, 518] width 104 height 9
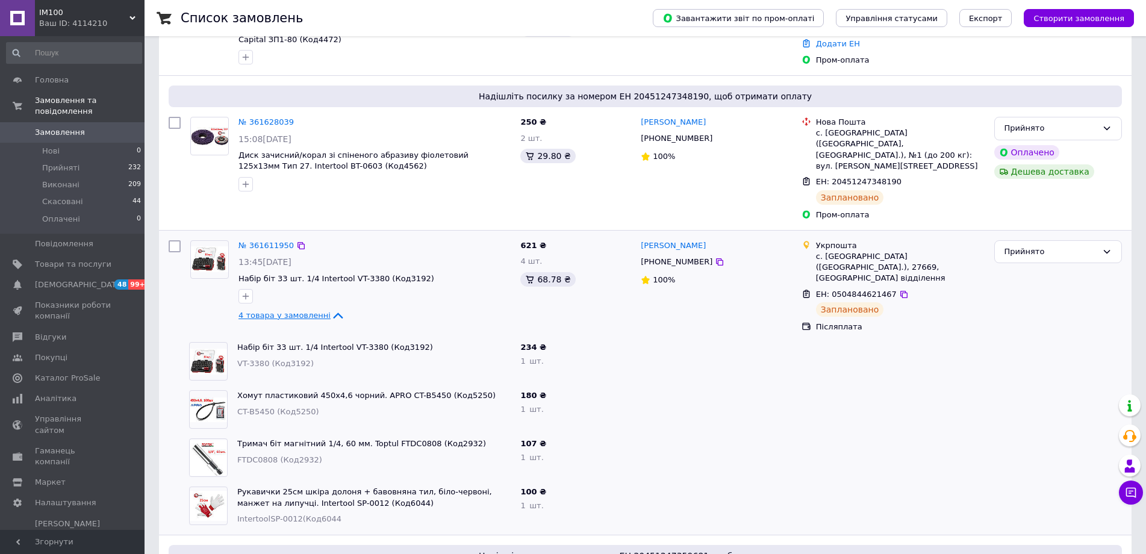
drag, startPoint x: 356, startPoint y: 502, endPoint x: 342, endPoint y: 498, distance: 14.7
click at [352, 514] on div "IntertoolSP-0012(Код6044" at bounding box center [373, 519] width 273 height 11
drag, startPoint x: 295, startPoint y: 496, endPoint x: 268, endPoint y: 498, distance: 26.6
click at [268, 514] on span "IntertoolSP-0012(Код6044" at bounding box center [289, 518] width 104 height 9
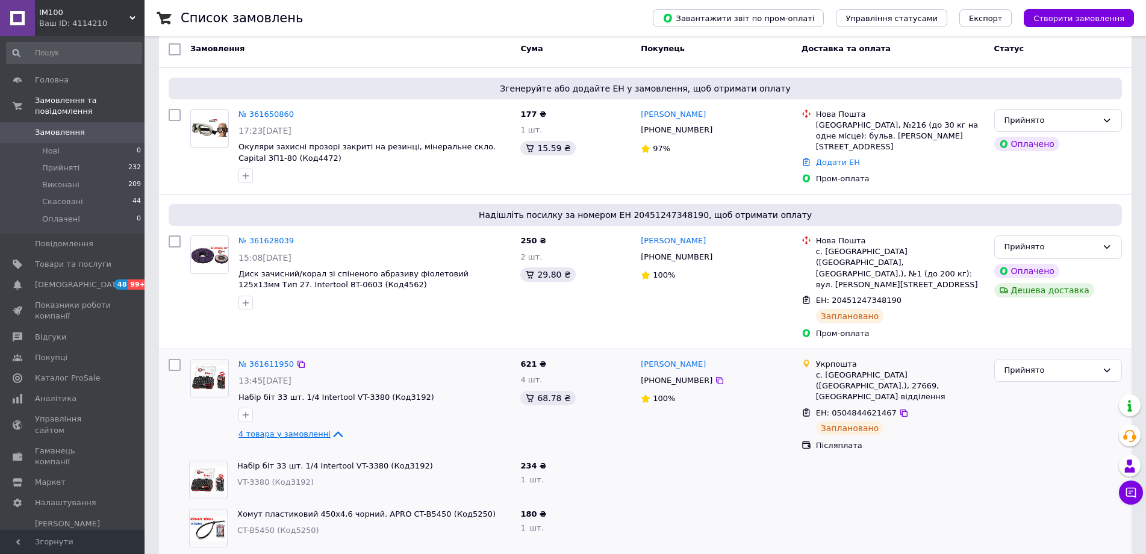
scroll to position [60, 0]
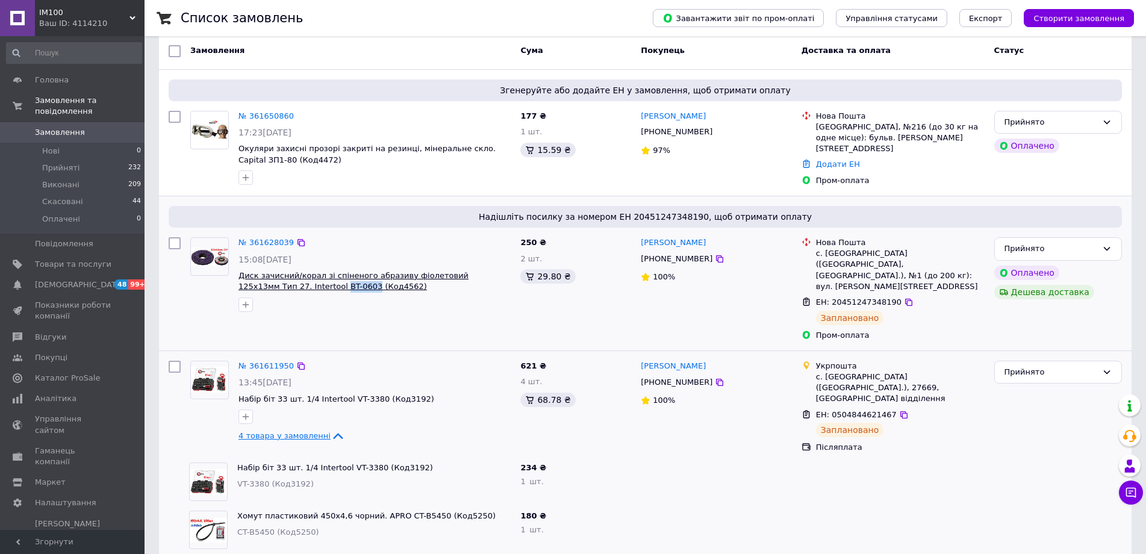
drag, startPoint x: 298, startPoint y: 287, endPoint x: 272, endPoint y: 288, distance: 25.9
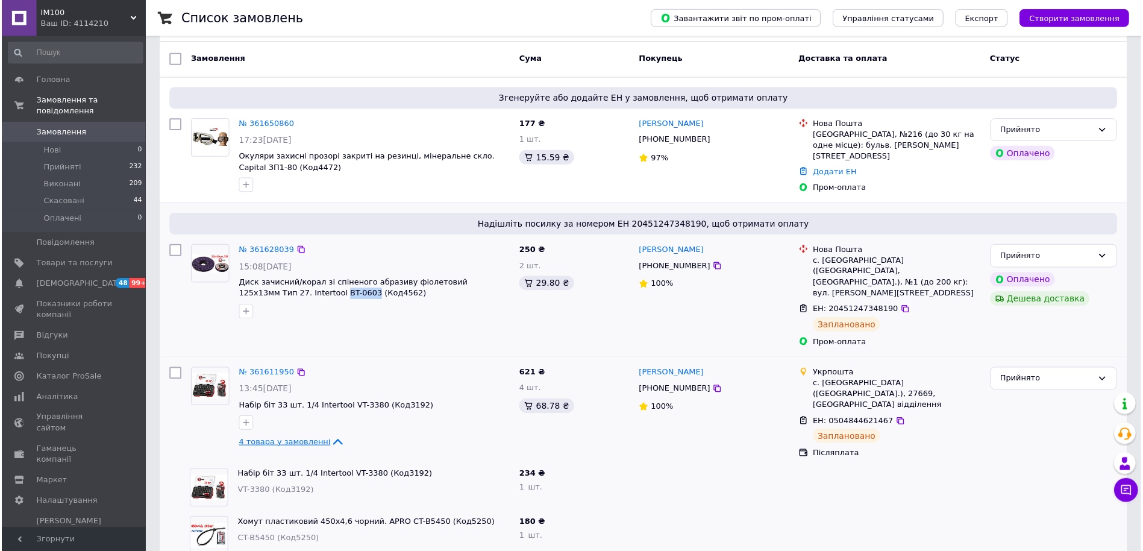
scroll to position [0, 0]
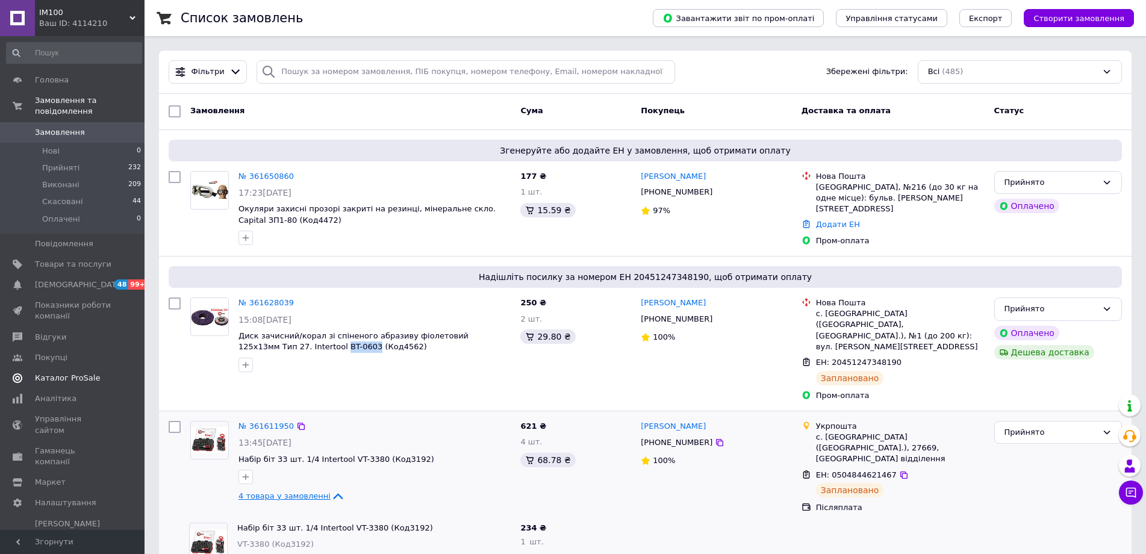
click at [61, 373] on span "Каталог ProSale" at bounding box center [67, 378] width 65 height 11
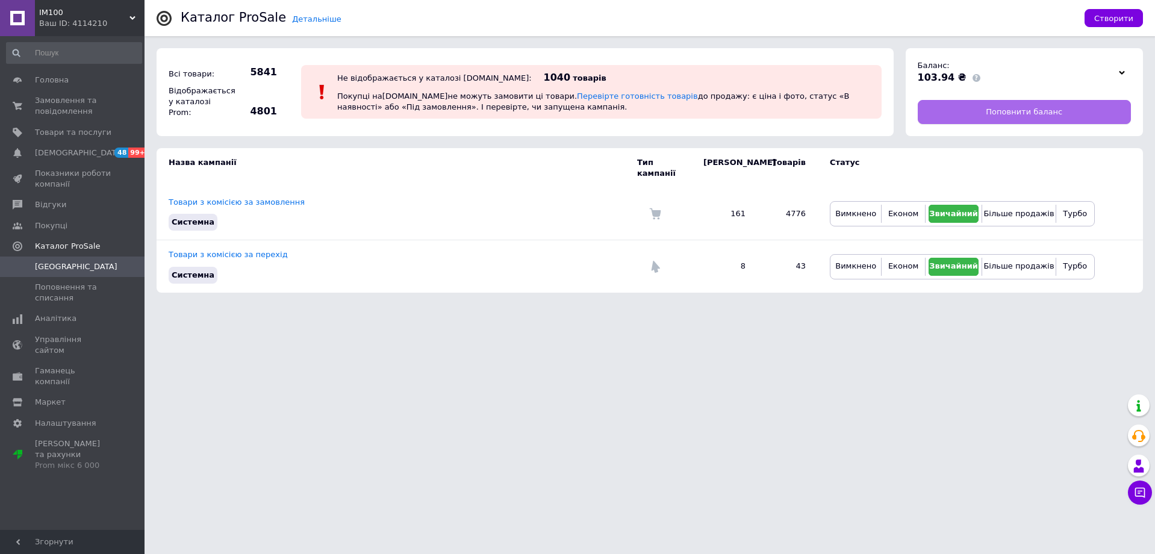
click at [1063, 115] on link "Поповнити баланс" at bounding box center [1025, 112] width 214 height 24
click at [56, 99] on span "Замовлення та повідомлення" at bounding box center [73, 106] width 77 height 22
